Goal: Navigation & Orientation: Find specific page/section

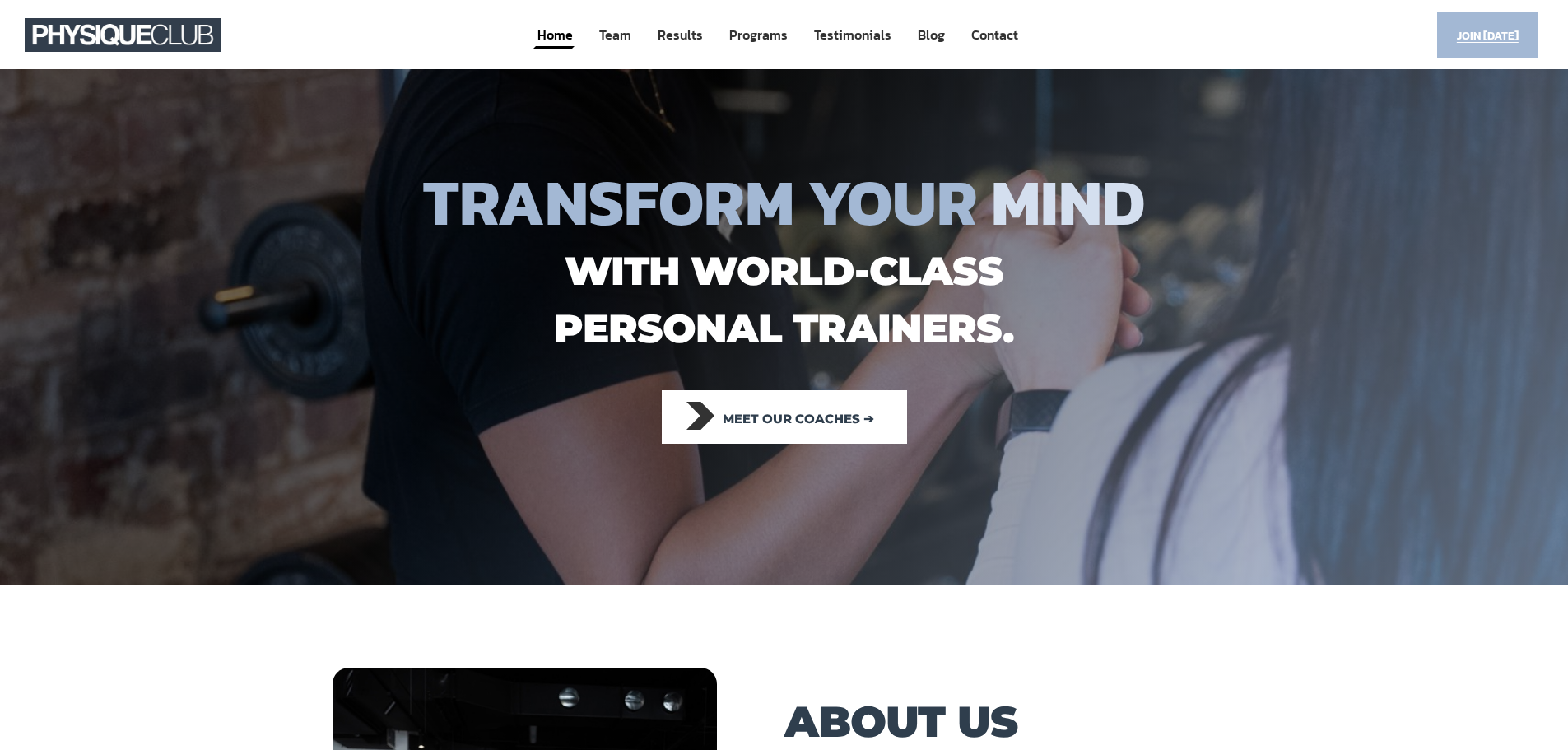
click at [1479, 38] on span "Join [DATE]" at bounding box center [1487, 35] width 62 height 32
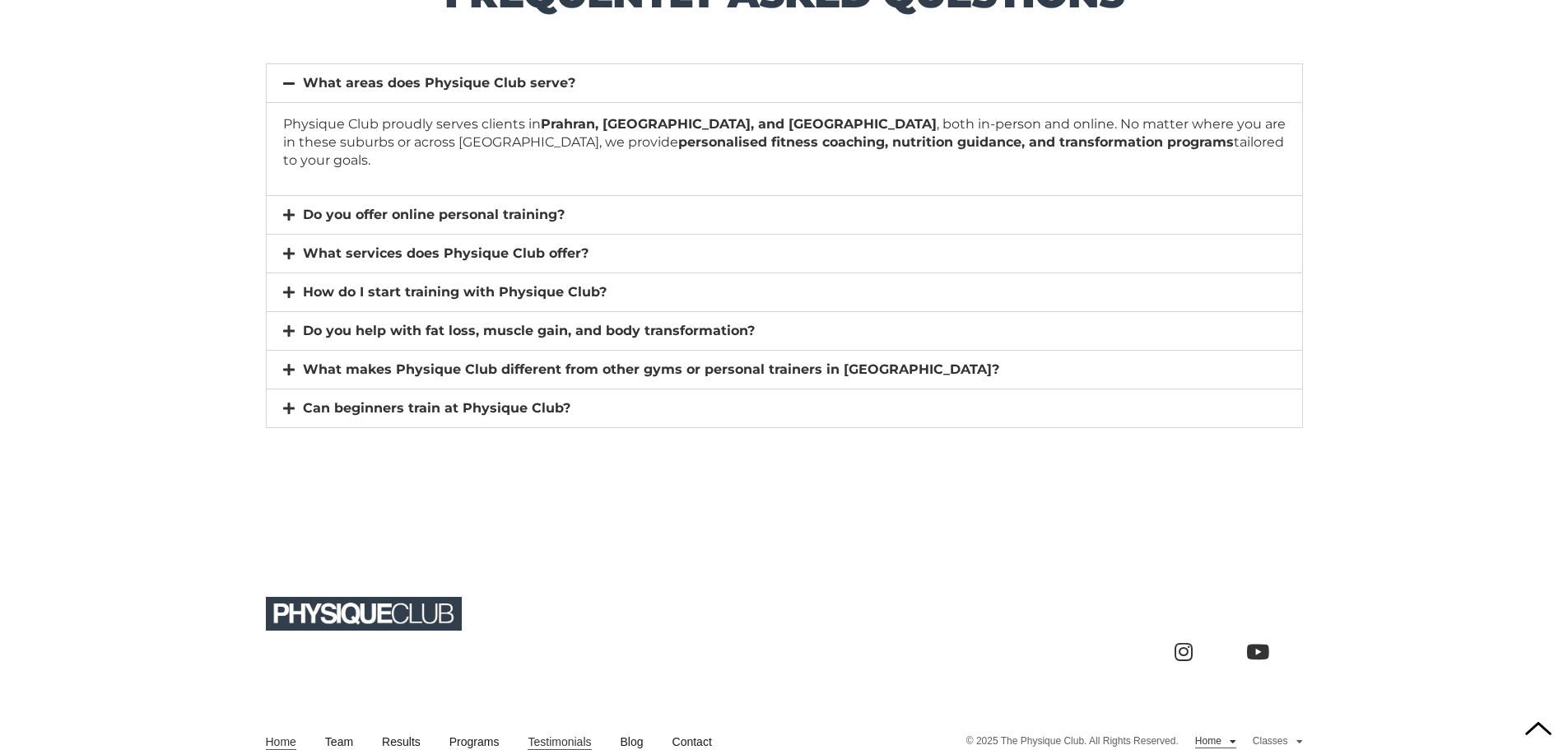
scroll to position [11692, 0]
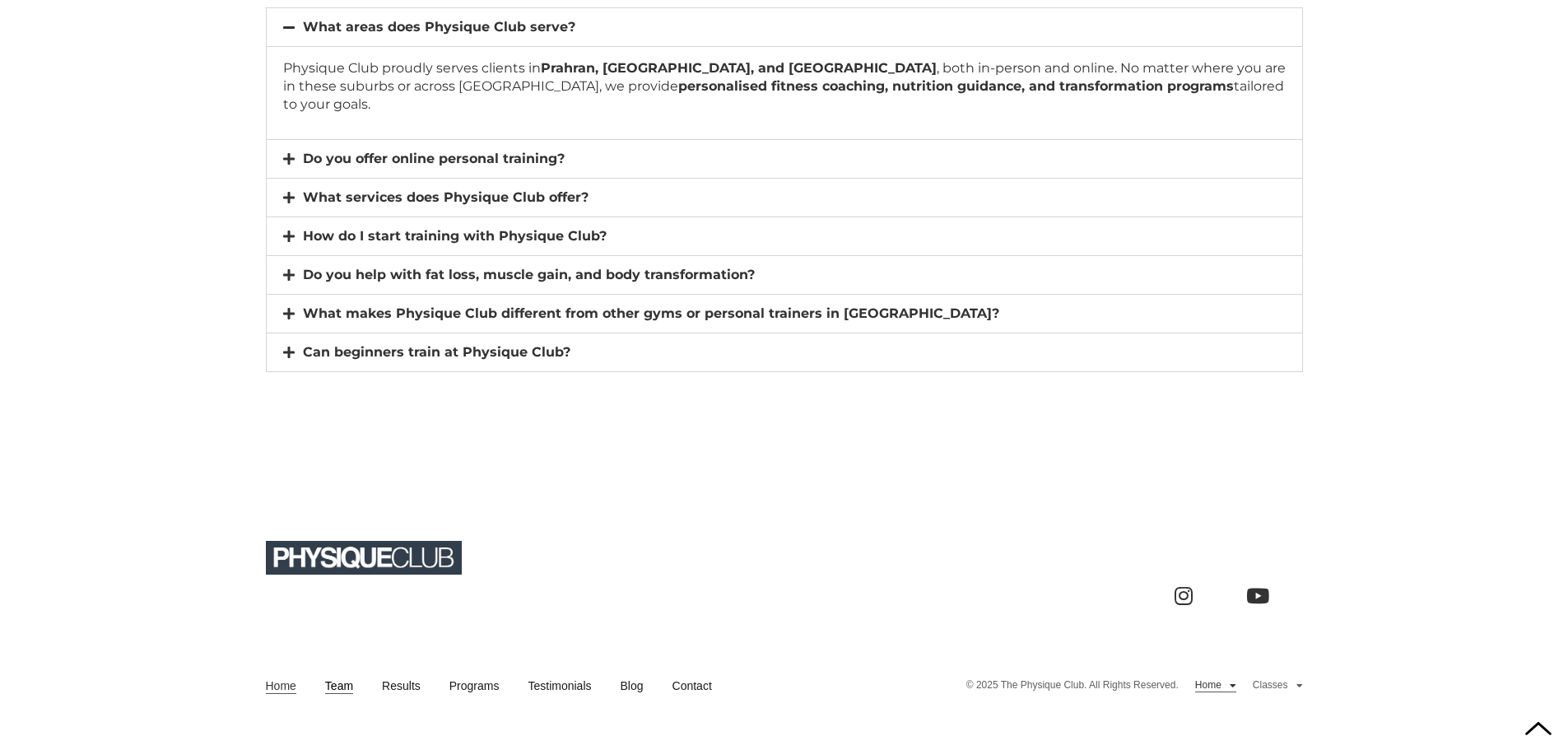
click at [349, 677] on link "Team" at bounding box center [339, 685] width 28 height 17
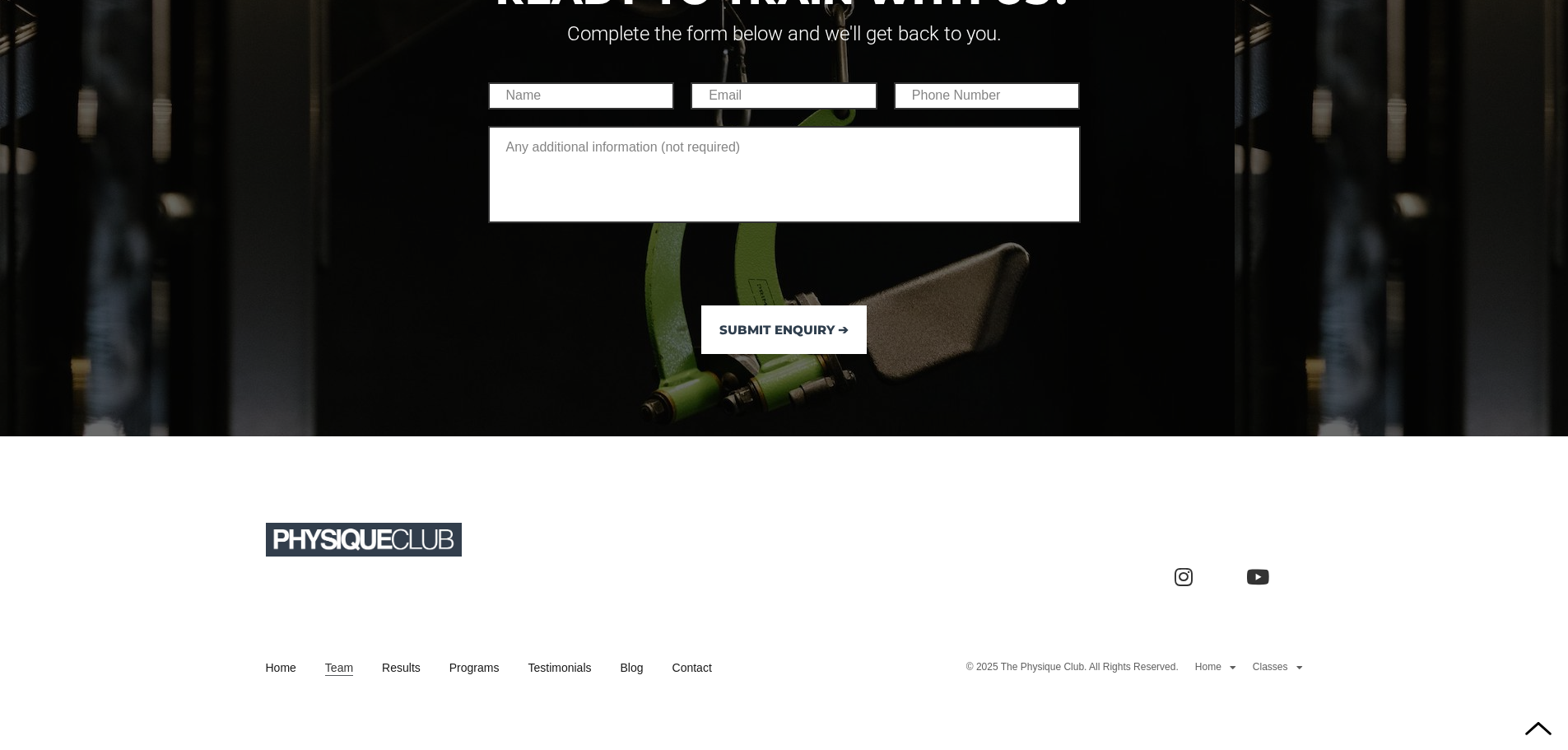
scroll to position [6426, 0]
click at [1210, 669] on link "Home" at bounding box center [1215, 666] width 41 height 13
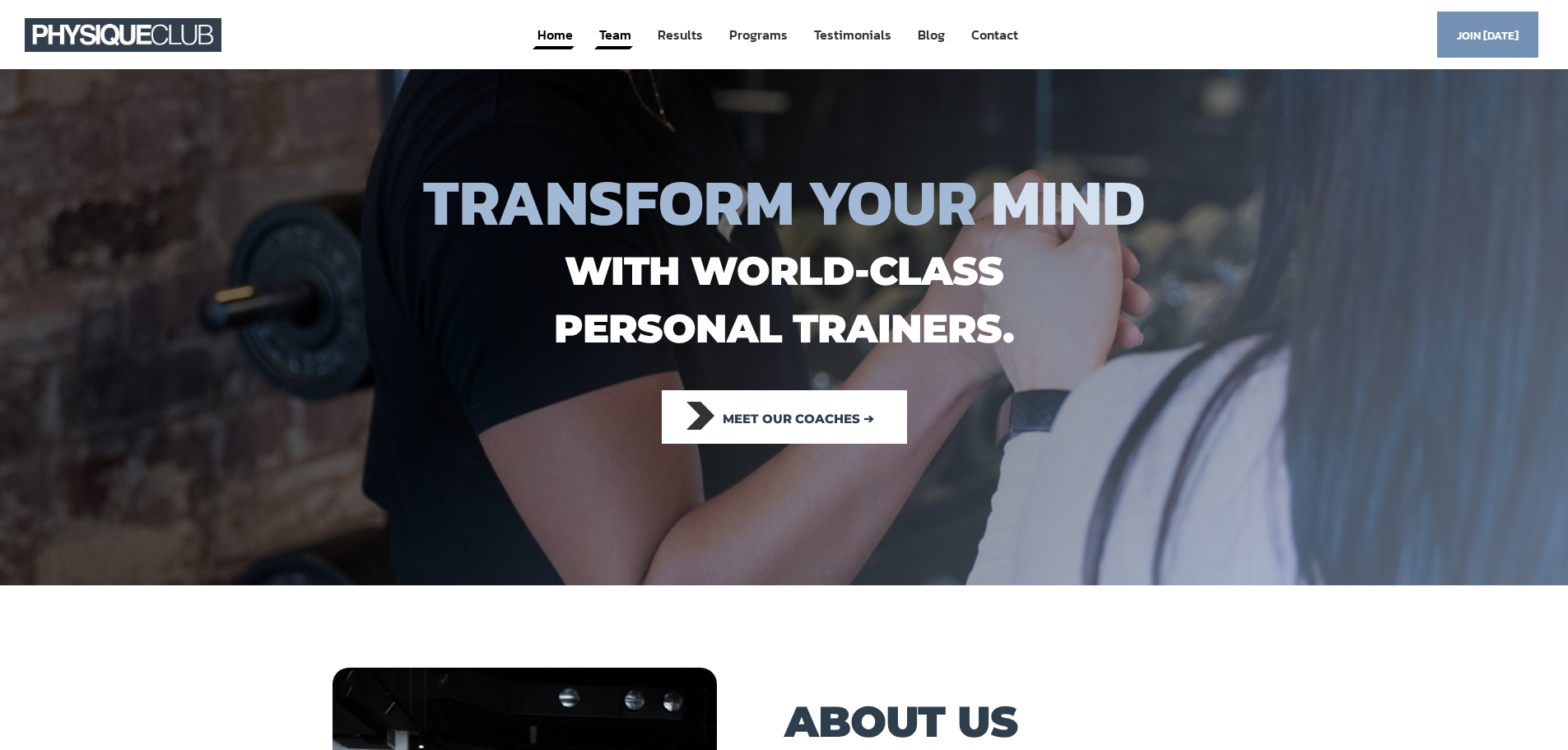
click at [625, 37] on link "Team" at bounding box center [615, 34] width 35 height 30
